Goal: Transaction & Acquisition: Purchase product/service

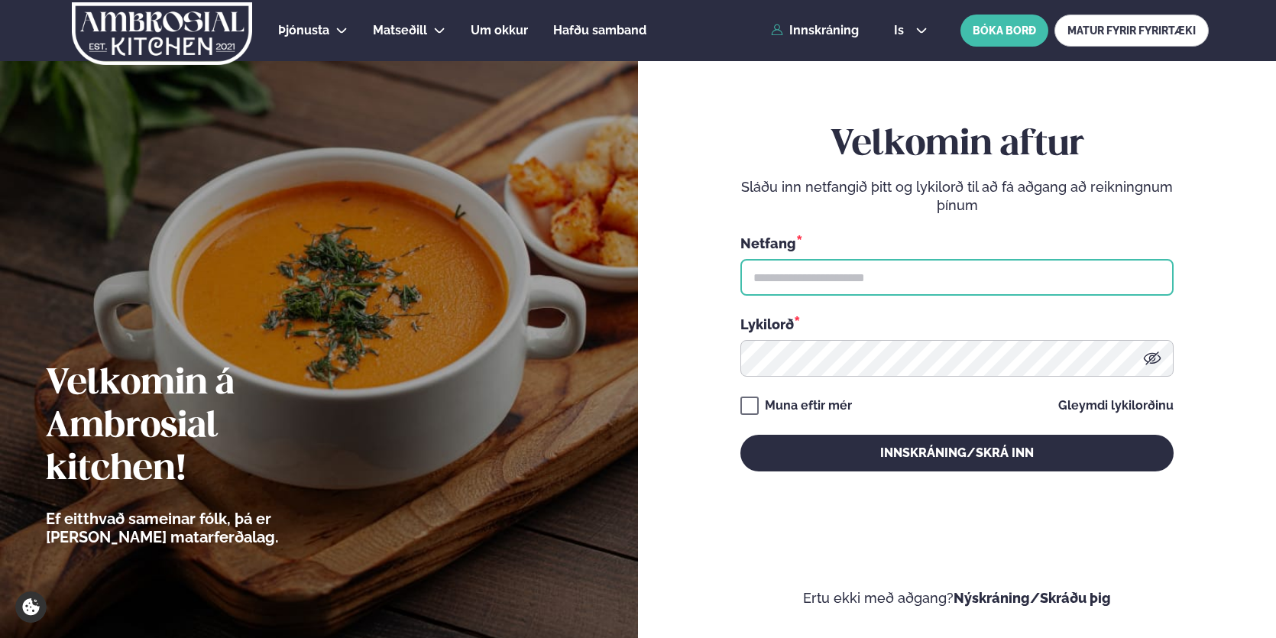
click at [790, 286] on input "text" at bounding box center [956, 277] width 433 height 37
type input "**********"
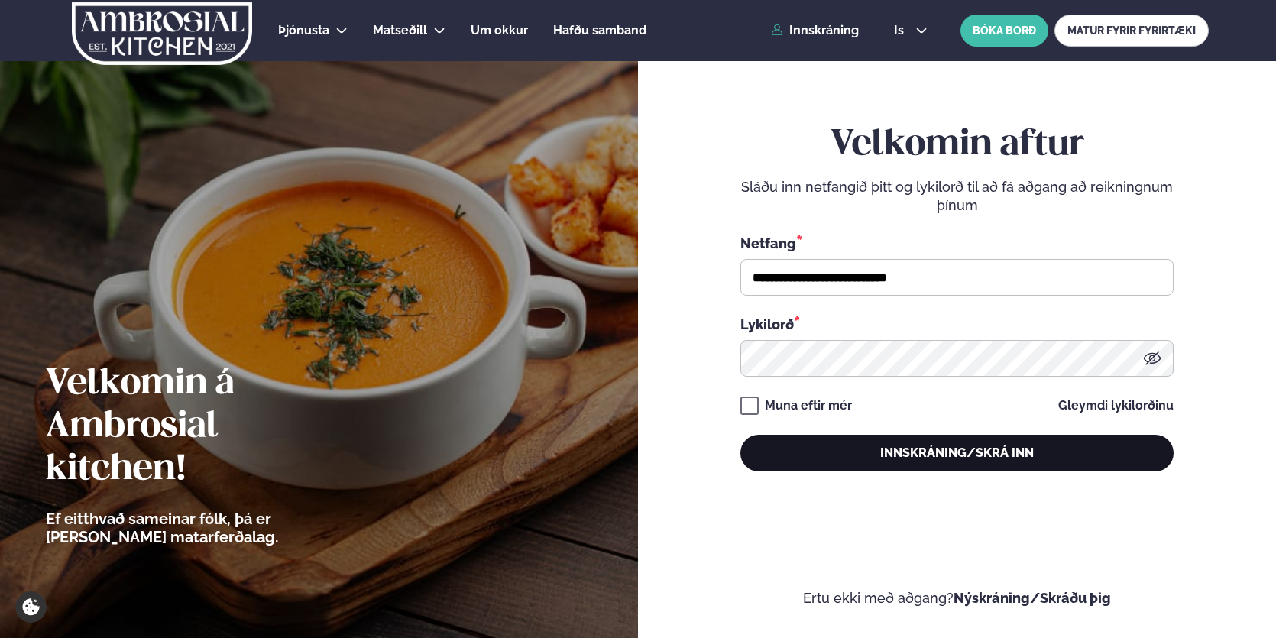
click at [969, 453] on button "Innskráning/Skrá inn" at bounding box center [956, 453] width 433 height 37
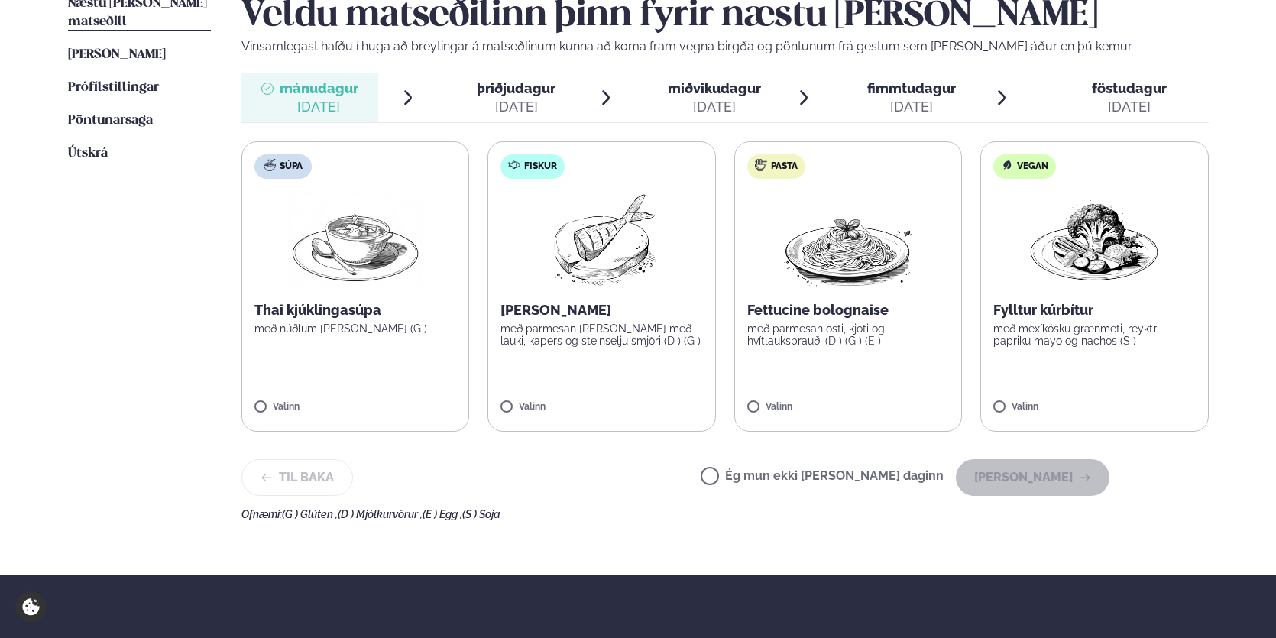
scroll to position [407, 0]
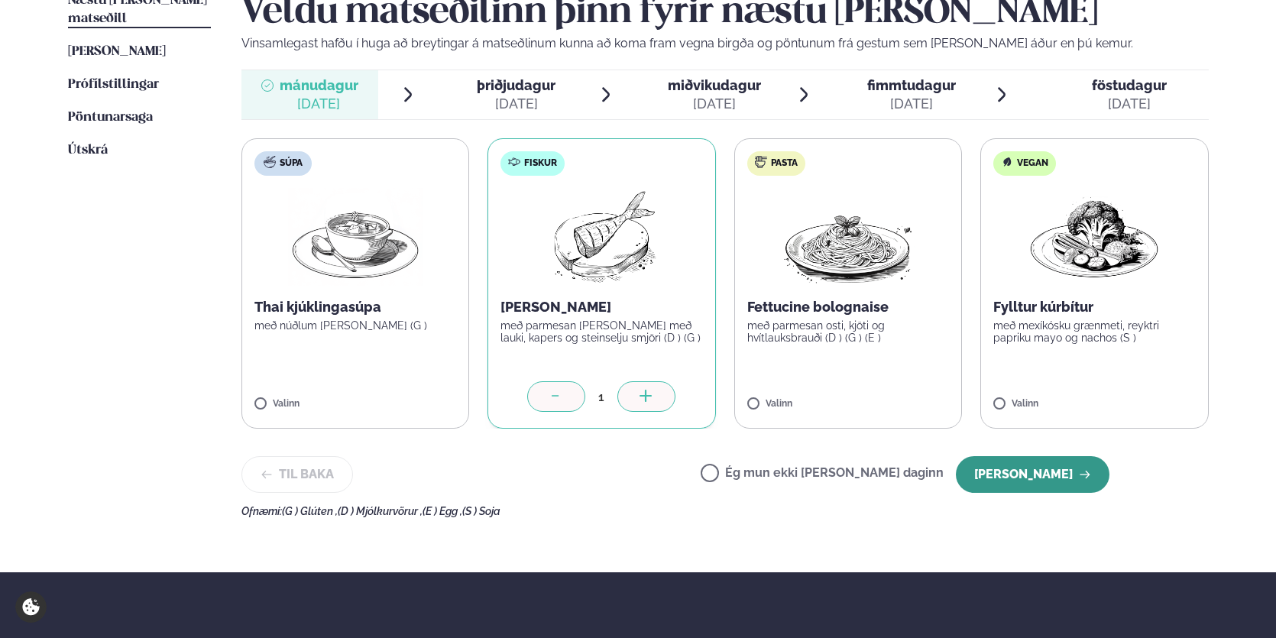
click at [1075, 477] on button "[PERSON_NAME]" at bounding box center [1033, 474] width 154 height 37
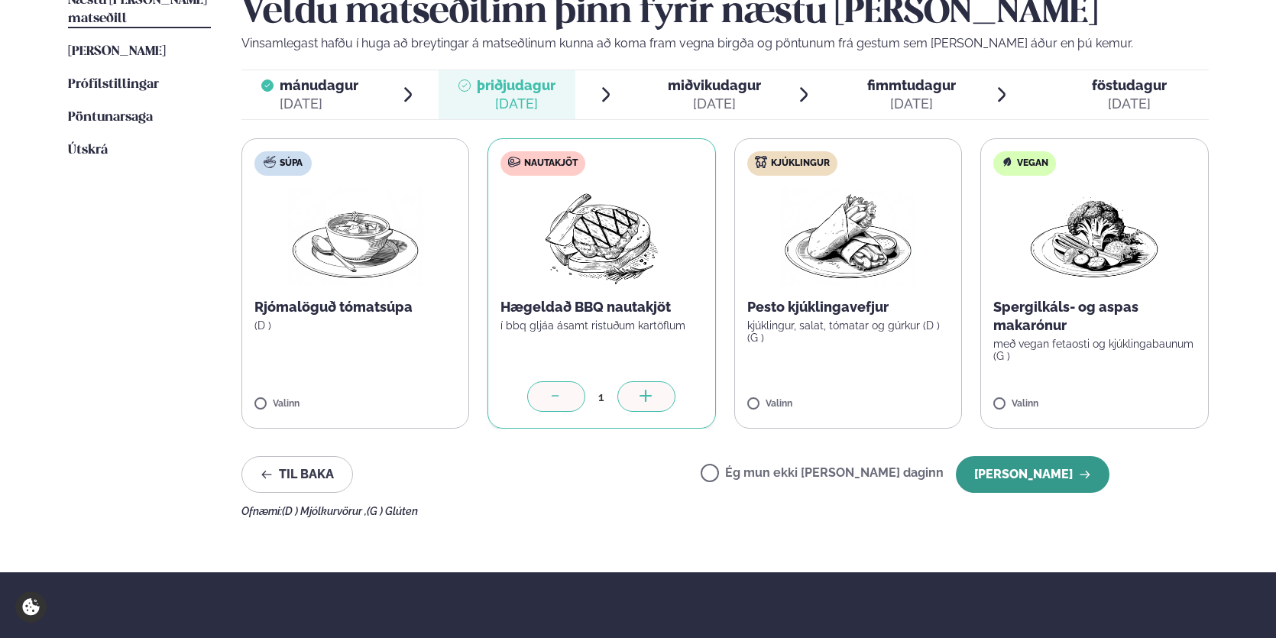
click at [1041, 474] on button "[PERSON_NAME]" at bounding box center [1033, 474] width 154 height 37
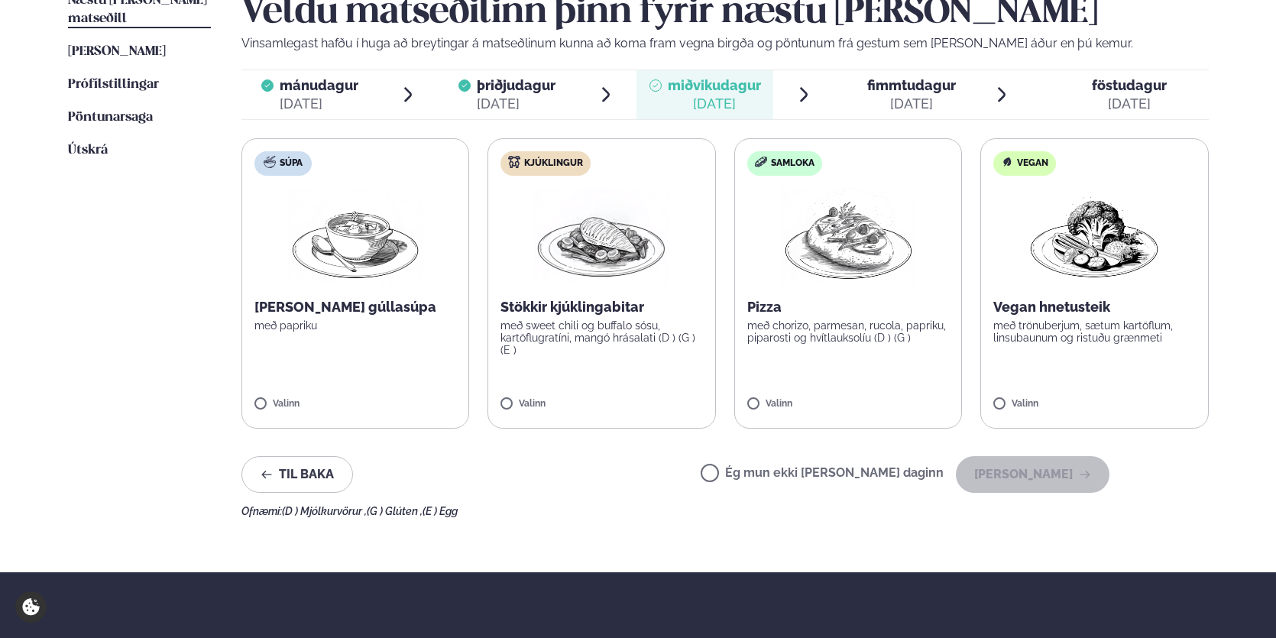
click at [646, 407] on div "Valinn" at bounding box center [601, 405] width 202 height 13
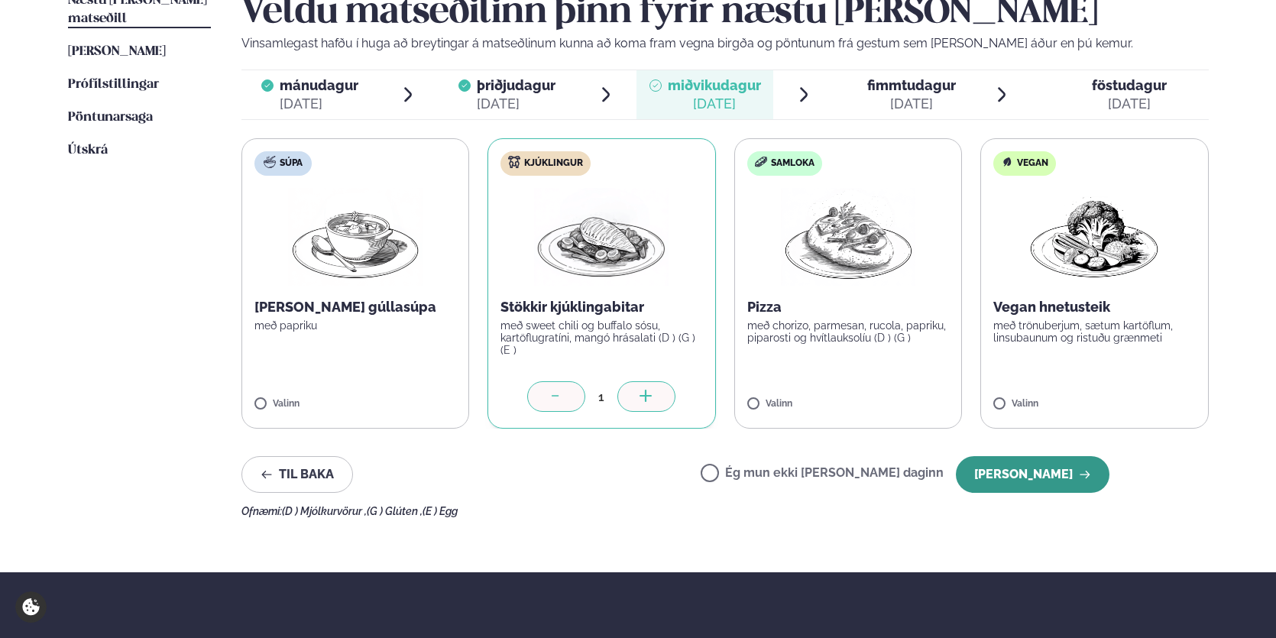
click at [1052, 474] on button "[PERSON_NAME]" at bounding box center [1033, 474] width 154 height 37
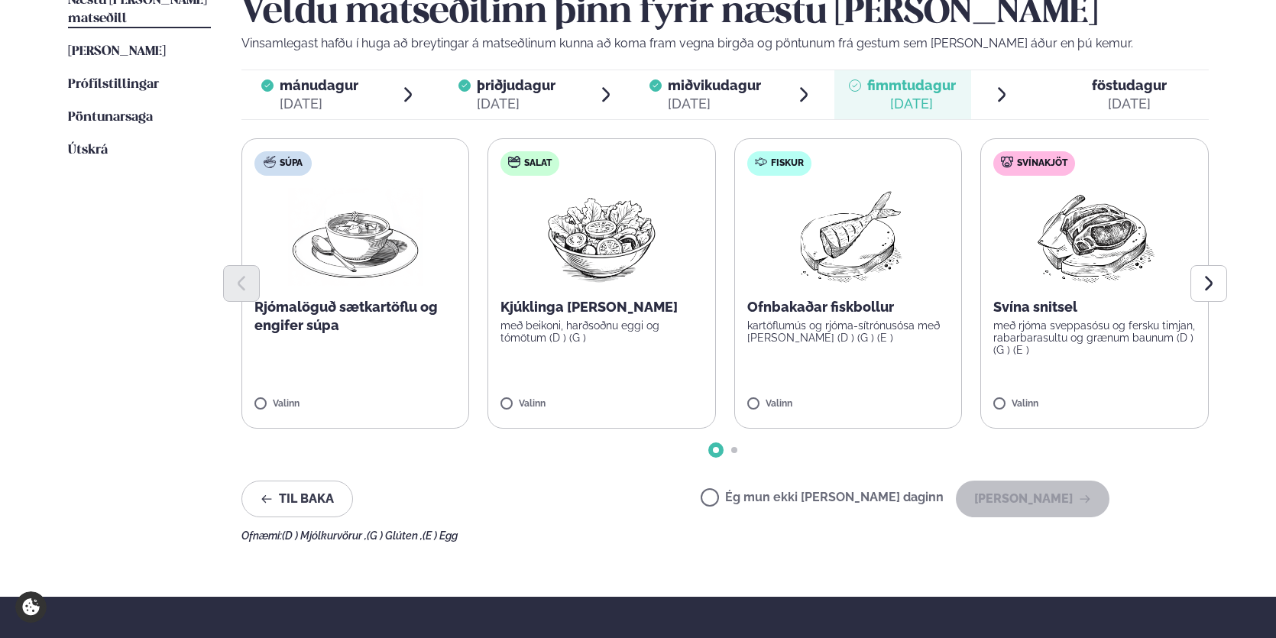
click at [932, 395] on label "Fiskur Ofnbakaðar fiskbollur kartöflumús og rjóma-sítrónusósa með [PERSON_NAME]…" at bounding box center [848, 283] width 228 height 290
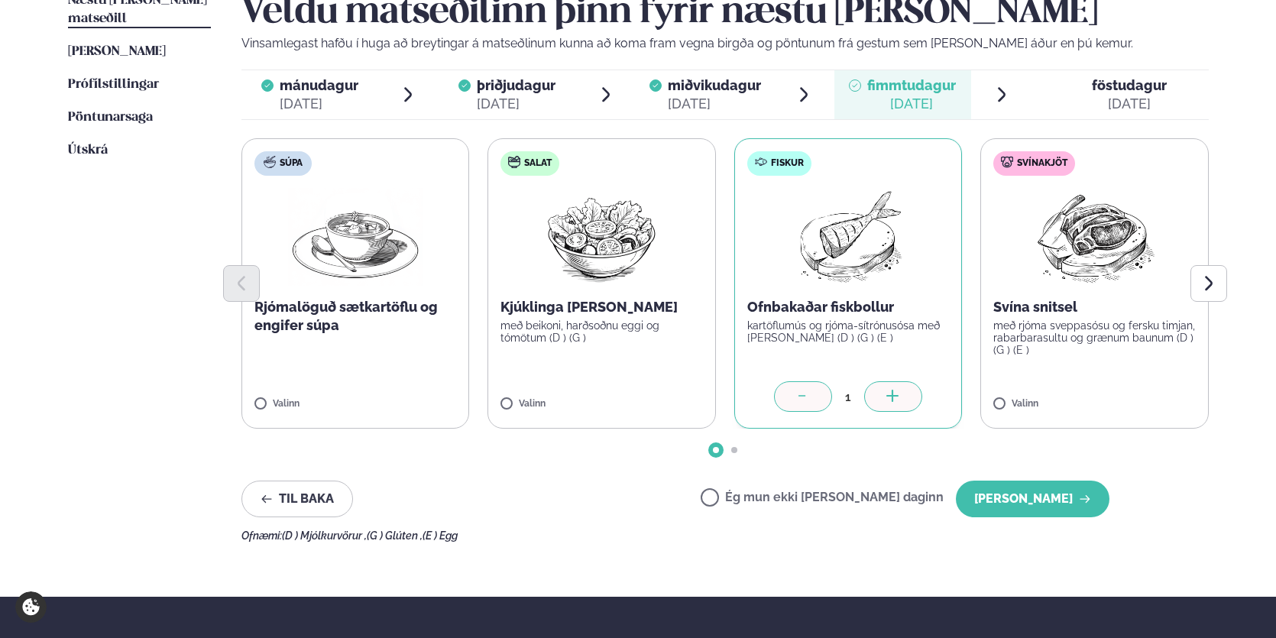
click at [796, 398] on icon at bounding box center [802, 397] width 15 height 15
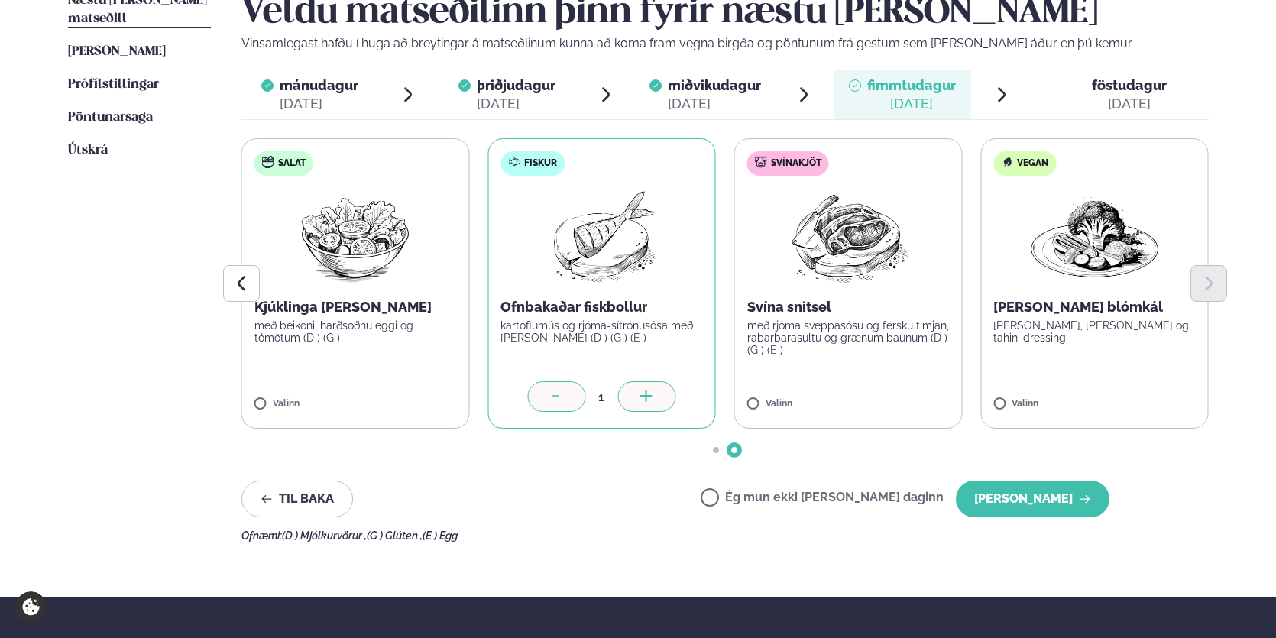
click at [423, 387] on label "Salat Kjúklinga [PERSON_NAME] með beikoni, harðsoðnu eggi og tómötum (D ) (G ) …" at bounding box center [355, 283] width 228 height 290
click at [554, 397] on icon at bounding box center [556, 397] width 15 height 15
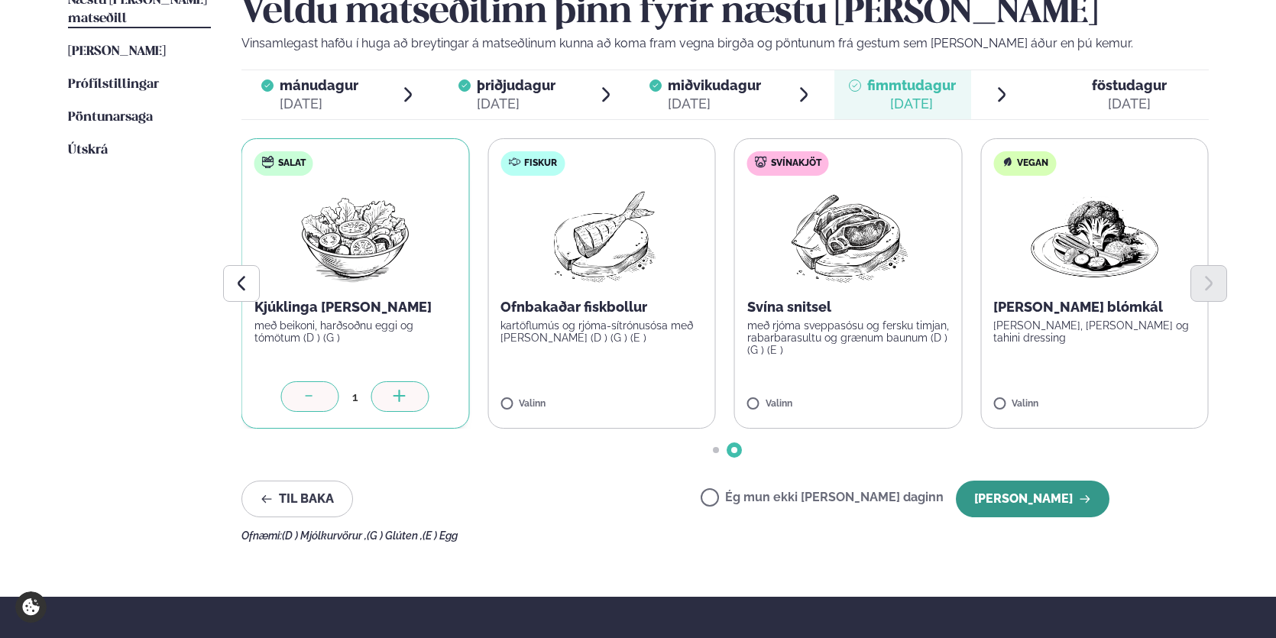
click at [1050, 499] on button "[PERSON_NAME]" at bounding box center [1033, 499] width 154 height 37
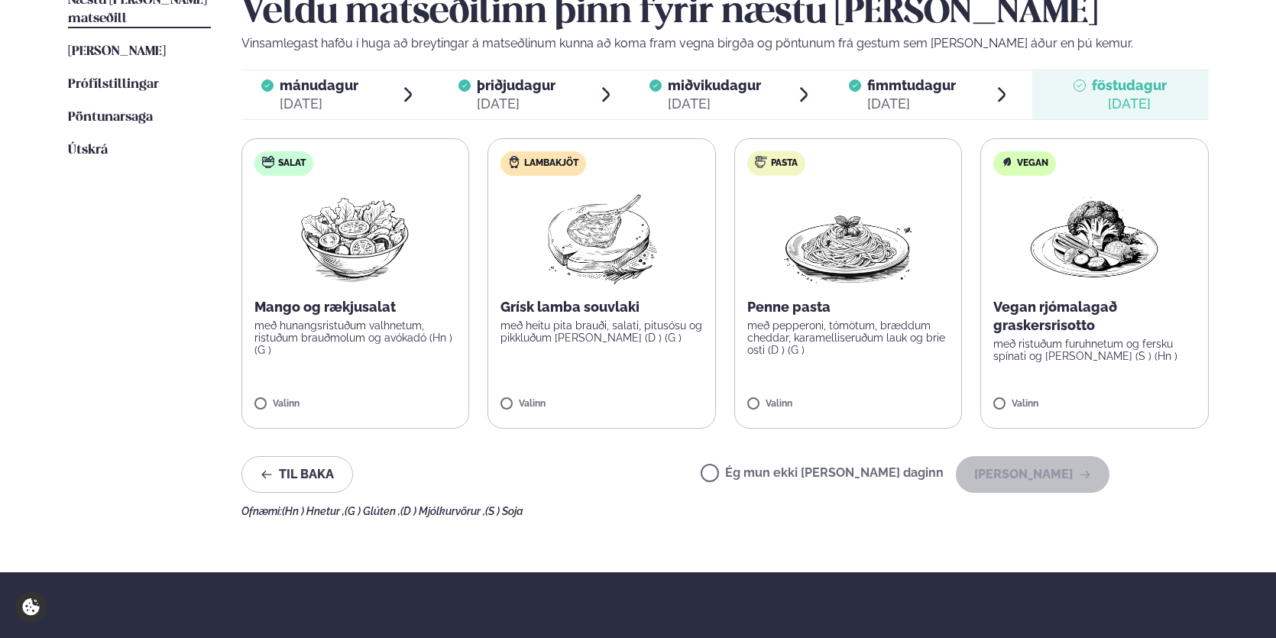
click at [697, 393] on label "Lambakjöt Grísk lamba souvlaki með heitu pita brauði, salati, pitusósu og pikkl…" at bounding box center [601, 283] width 228 height 290
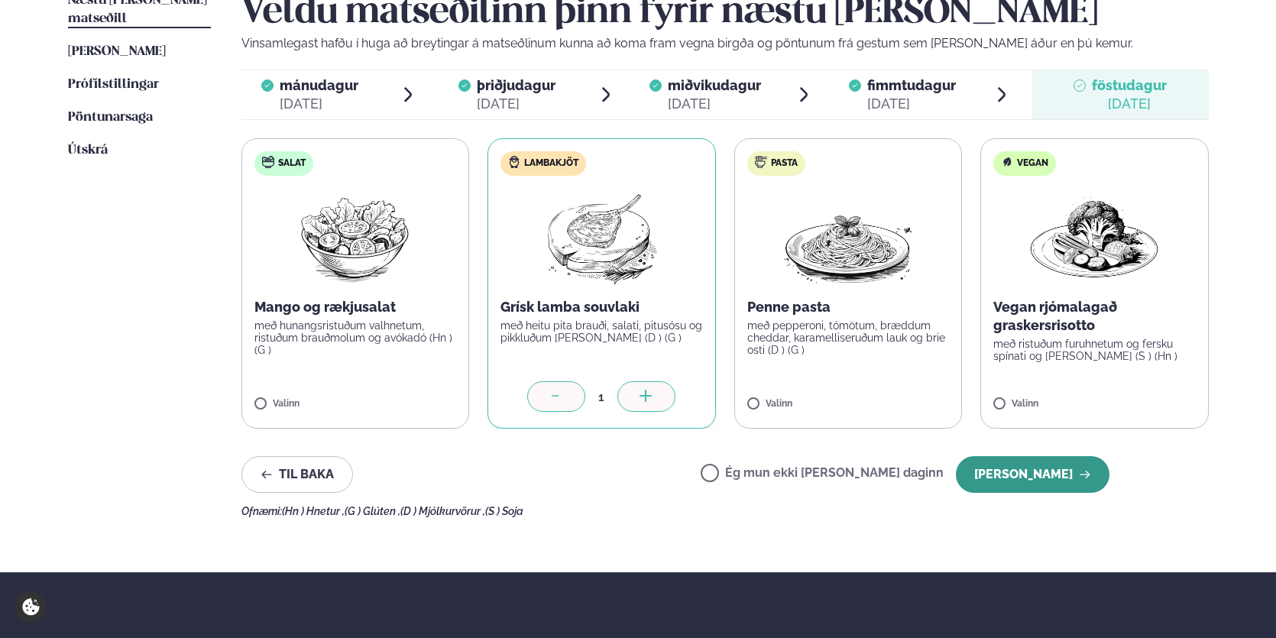
click at [1039, 468] on button "[PERSON_NAME]" at bounding box center [1033, 474] width 154 height 37
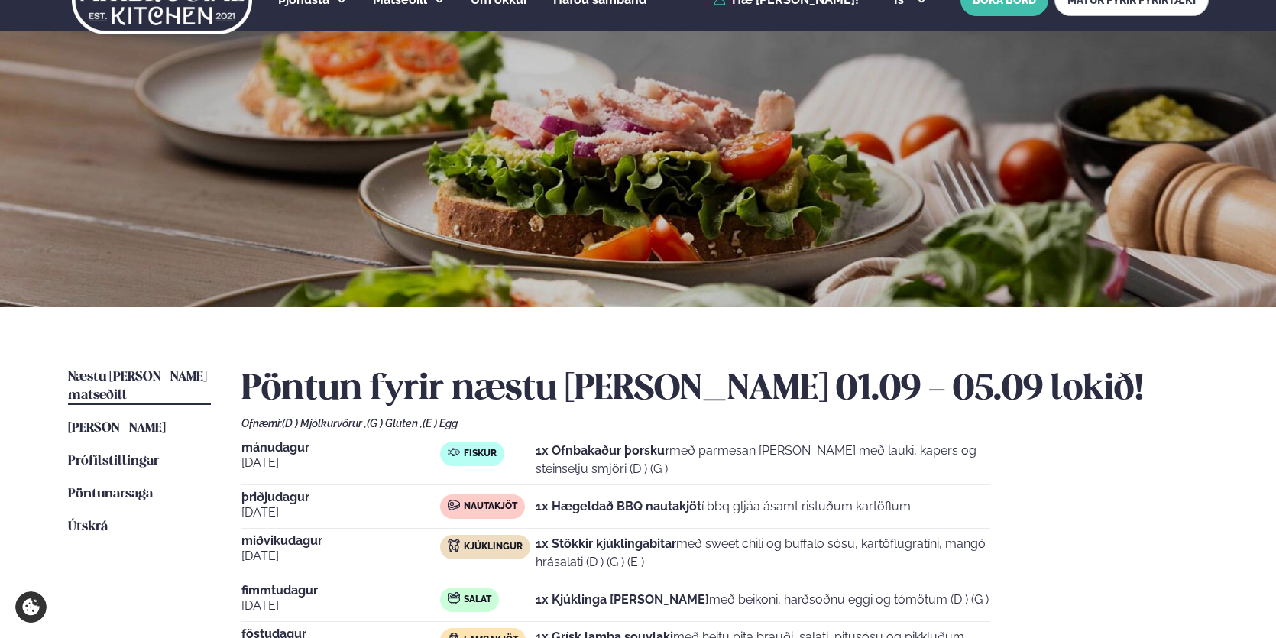
scroll to position [0, 0]
